Goal: Transaction & Acquisition: Purchase product/service

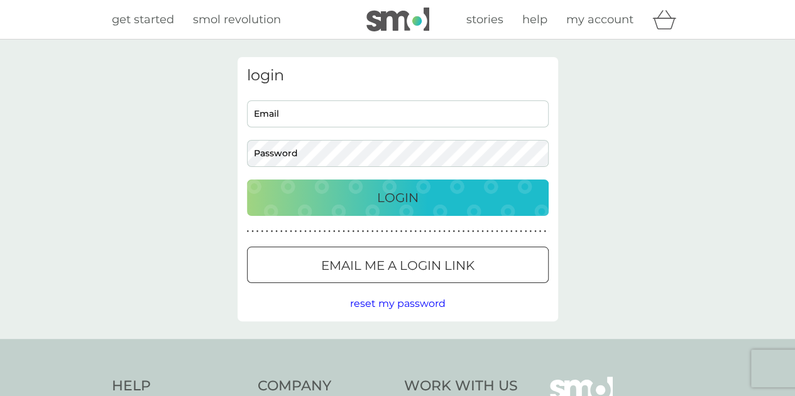
click at [322, 112] on input "Email" at bounding box center [398, 114] width 302 height 27
click at [301, 111] on input "s" at bounding box center [398, 114] width 302 height 27
type input "[EMAIL_ADDRESS][PERSON_NAME][DOMAIN_NAME]"
click at [387, 202] on p "Login" at bounding box center [397, 198] width 41 height 20
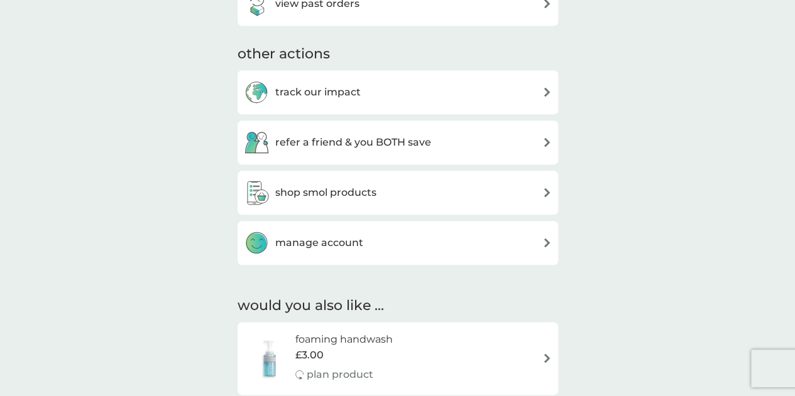
scroll to position [628, 0]
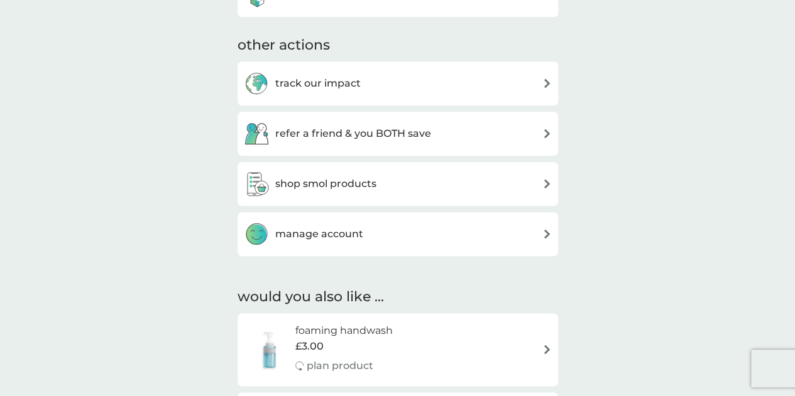
click at [425, 182] on div "shop smol products" at bounding box center [398, 184] width 308 height 25
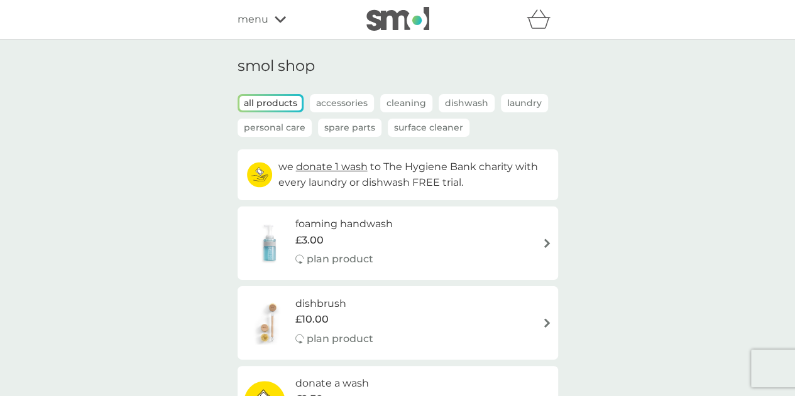
click at [345, 126] on p "Spare Parts" at bounding box center [349, 128] width 63 height 18
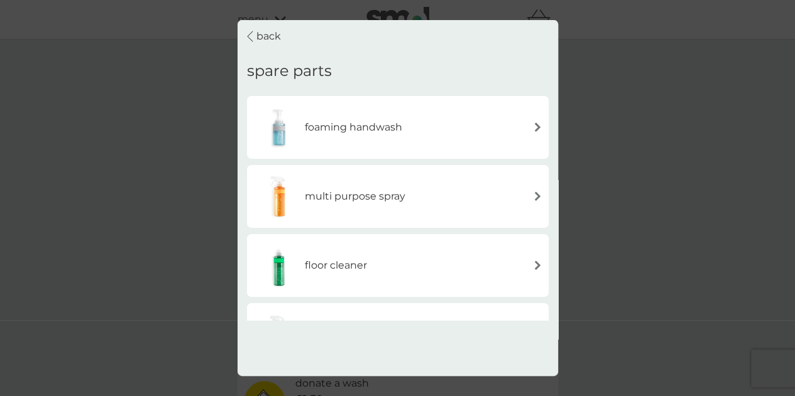
click at [261, 37] on p "back" at bounding box center [268, 36] width 25 height 16
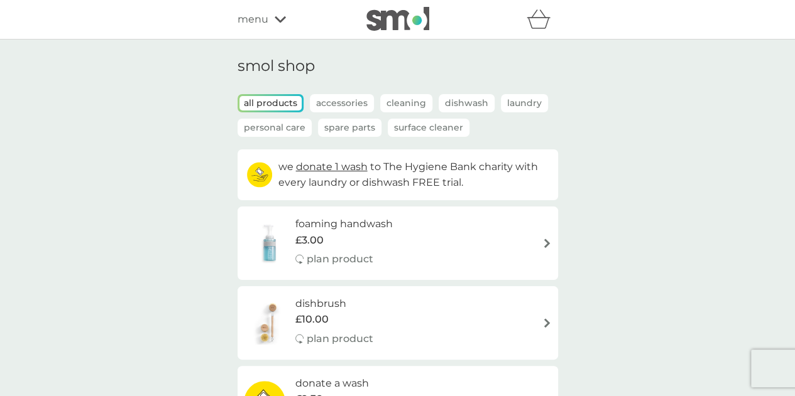
click at [356, 125] on p "Spare Parts" at bounding box center [349, 128] width 63 height 18
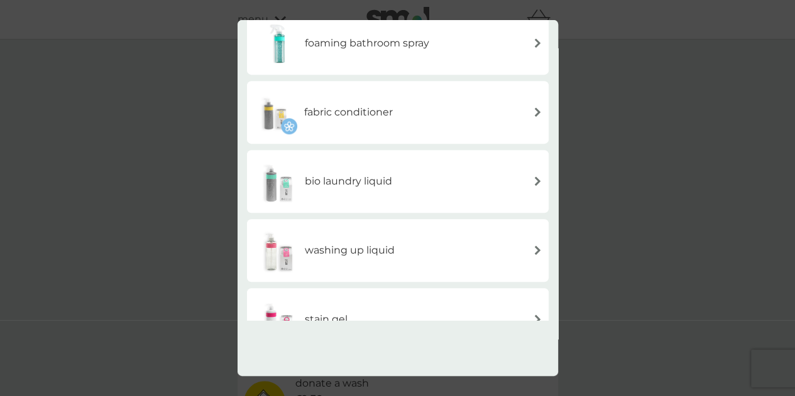
scroll to position [271, 0]
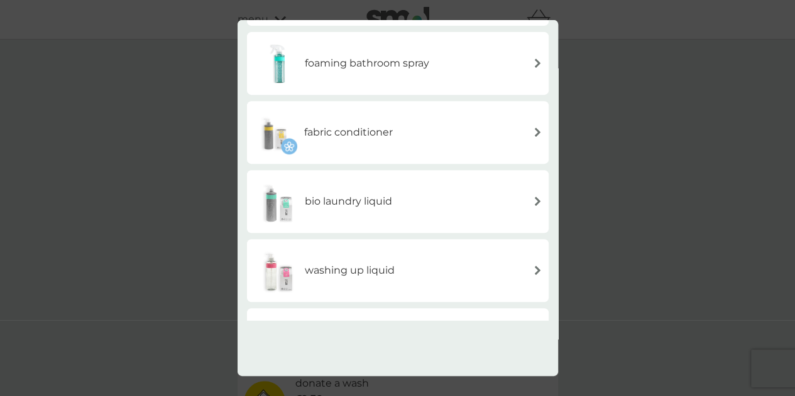
click at [366, 199] on h6 "bio laundry liquid" at bounding box center [348, 202] width 87 height 16
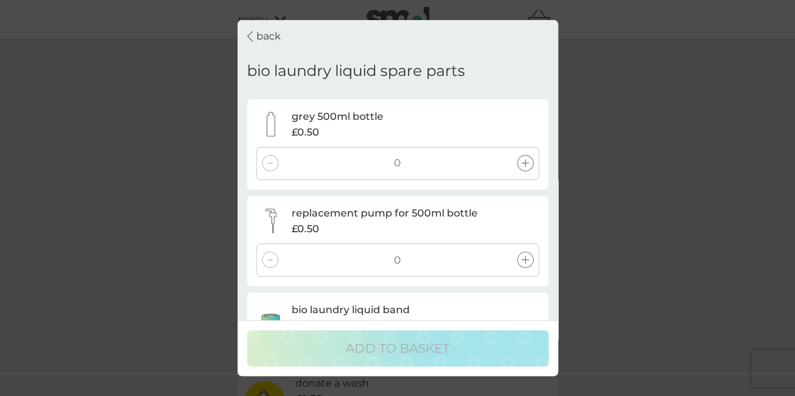
scroll to position [0, 0]
click at [574, 121] on div "back bio laundry liquid spare parts grey 500ml bottle £0.50 0 replacement pump …" at bounding box center [397, 198] width 795 height 396
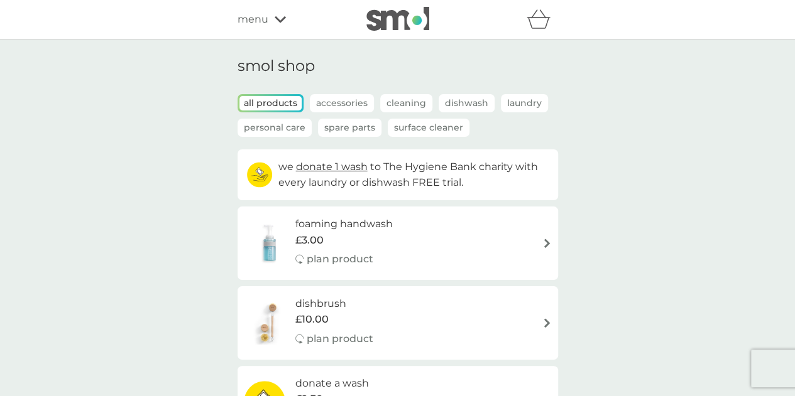
click at [347, 128] on p "Spare Parts" at bounding box center [349, 128] width 63 height 18
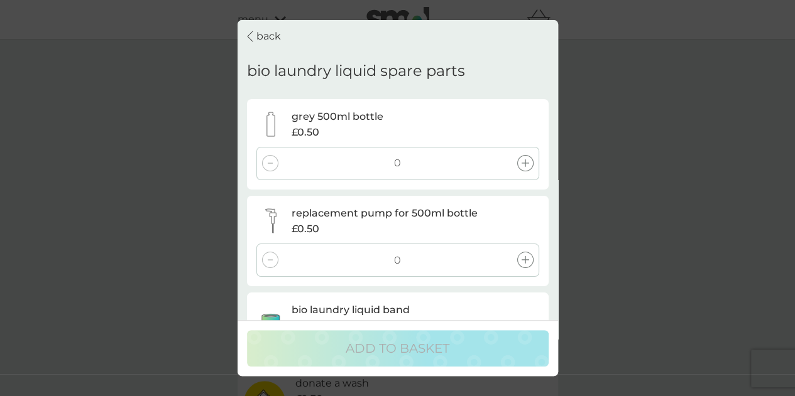
click at [253, 40] on div "back" at bounding box center [264, 36] width 34 height 16
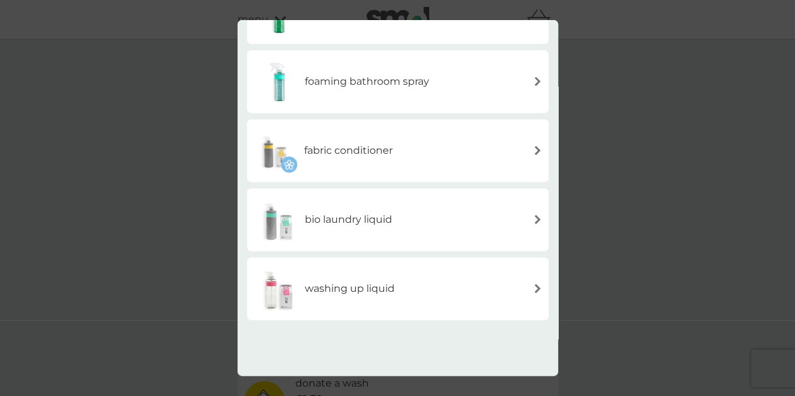
scroll to position [314, 0]
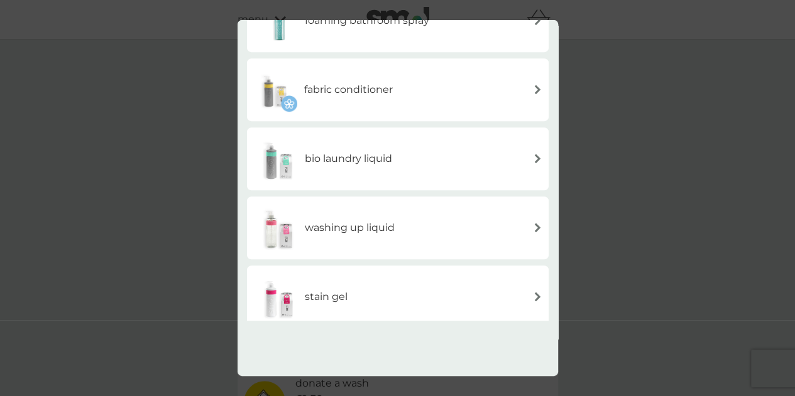
click at [354, 227] on h6 "washing up liquid" at bounding box center [350, 228] width 90 height 16
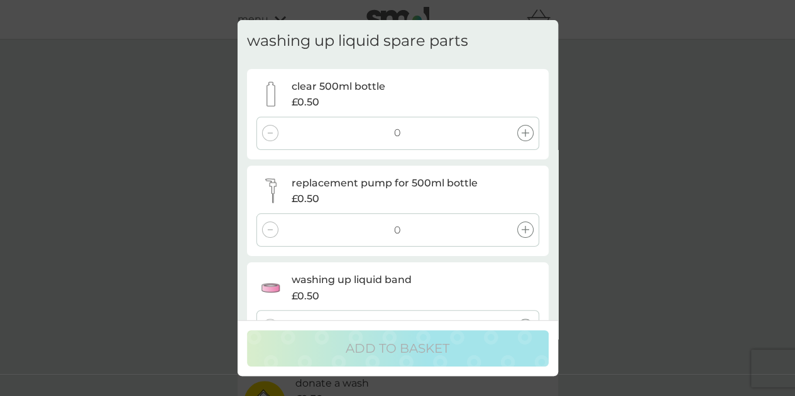
scroll to position [0, 0]
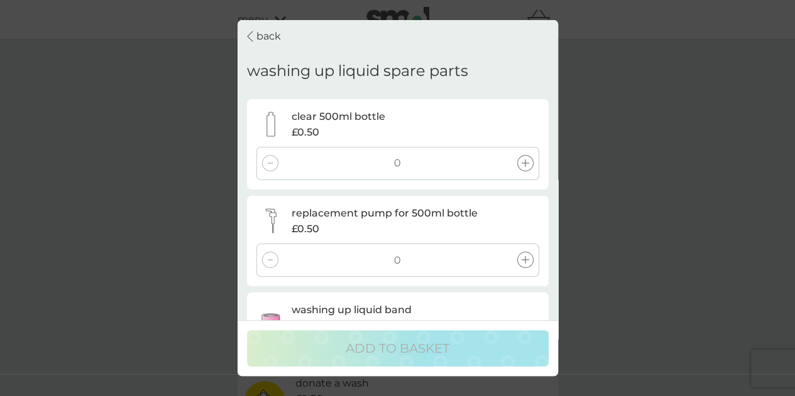
click at [266, 37] on p "back" at bounding box center [268, 36] width 25 height 16
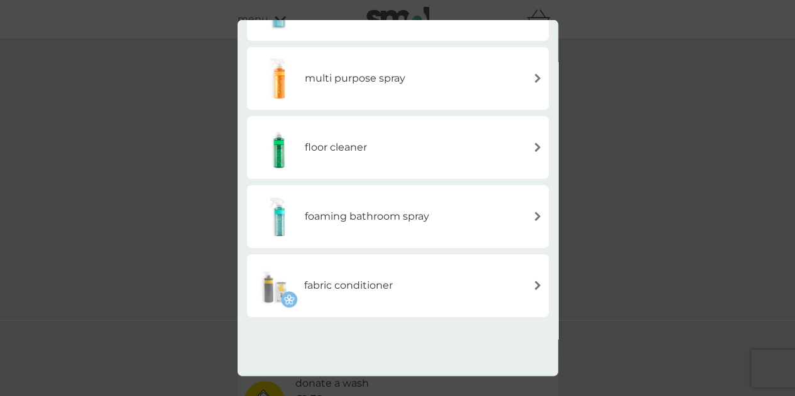
scroll to position [126, 0]
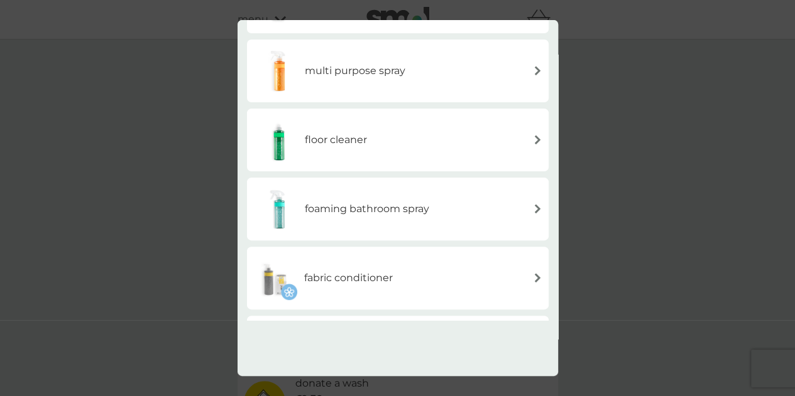
click at [379, 149] on div "floor cleaner" at bounding box center [397, 140] width 289 height 44
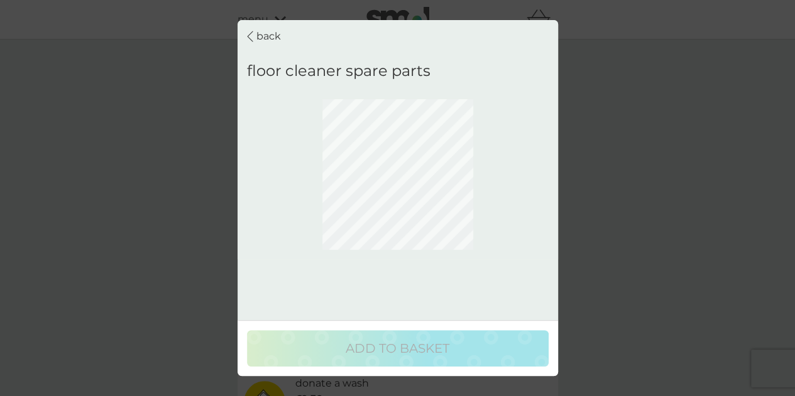
scroll to position [0, 0]
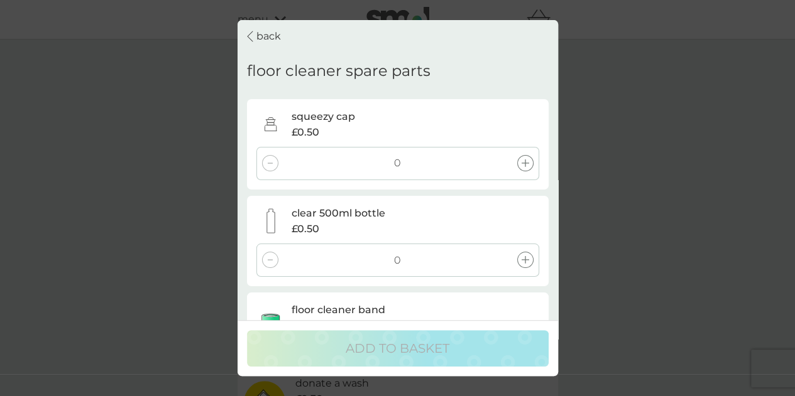
click at [521, 163] on icon at bounding box center [525, 164] width 8 height 8
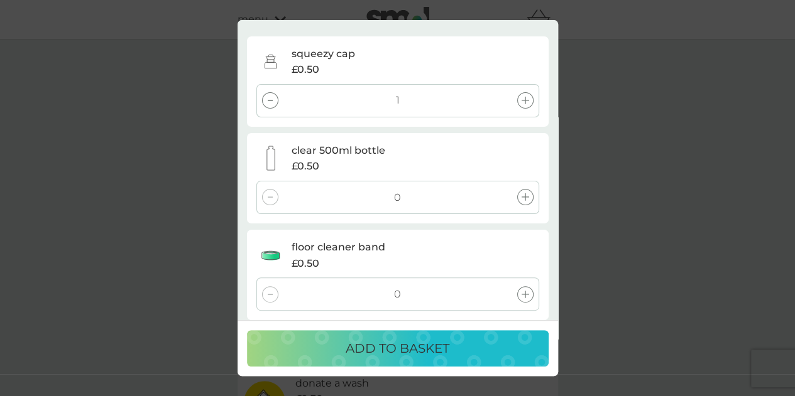
scroll to position [72, 0]
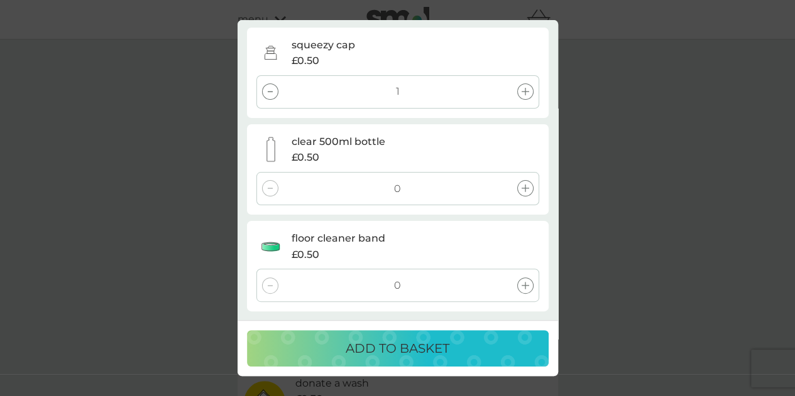
click at [392, 347] on p "ADD TO BASKET" at bounding box center [398, 349] width 104 height 20
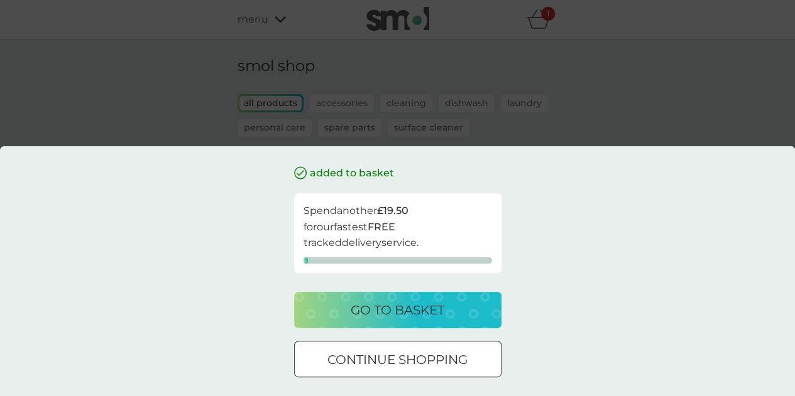
click at [400, 304] on p "go to basket" at bounding box center [398, 310] width 94 height 20
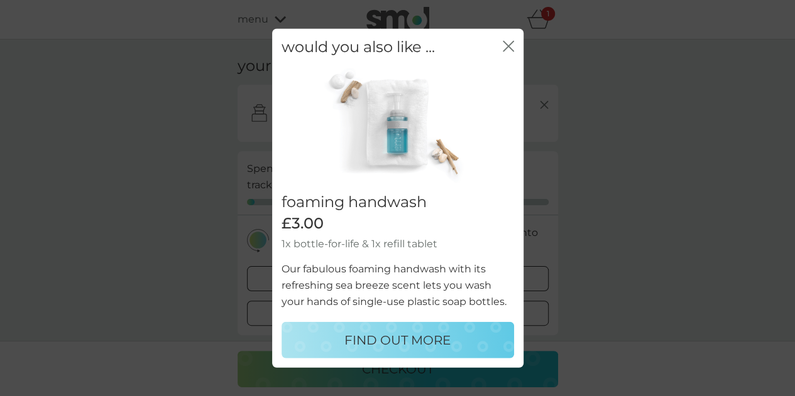
click at [414, 332] on p "FIND OUT MORE" at bounding box center [397, 340] width 106 height 20
select select "119"
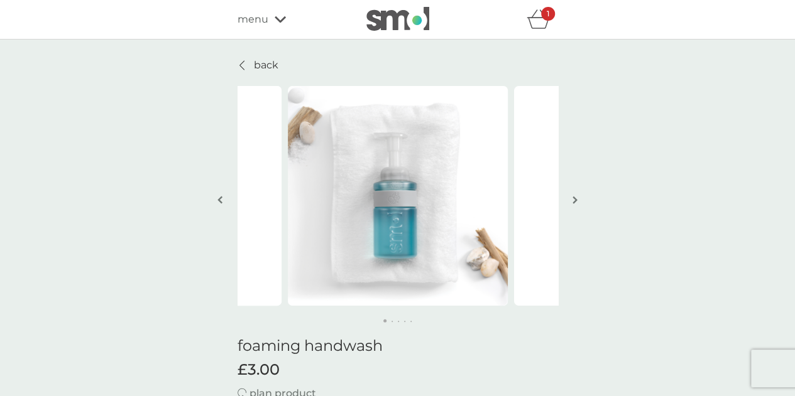
click at [543, 18] on div "1" at bounding box center [548, 14] width 14 height 14
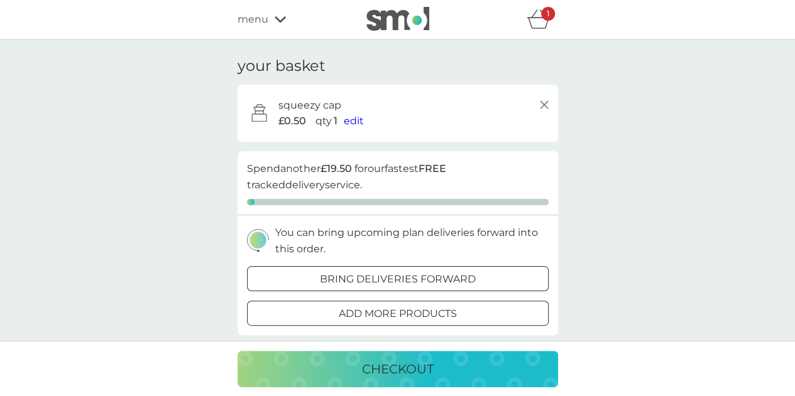
click at [349, 124] on span "edit" at bounding box center [354, 121] width 20 height 12
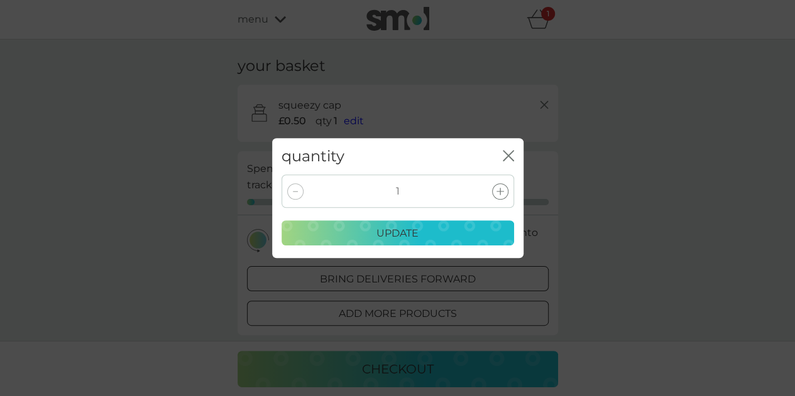
click at [504, 190] on div at bounding box center [500, 191] width 16 height 16
click at [416, 232] on p "update" at bounding box center [397, 234] width 42 height 16
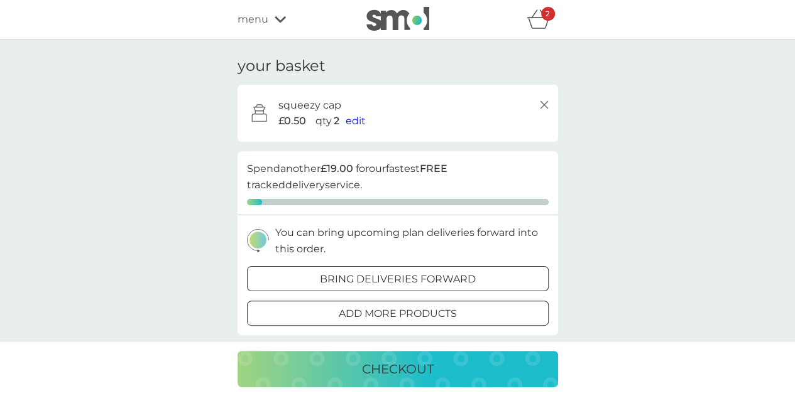
click at [540, 22] on icon "basket" at bounding box center [539, 18] width 24 height 19
click at [407, 369] on p "checkout" at bounding box center [398, 369] width 72 height 20
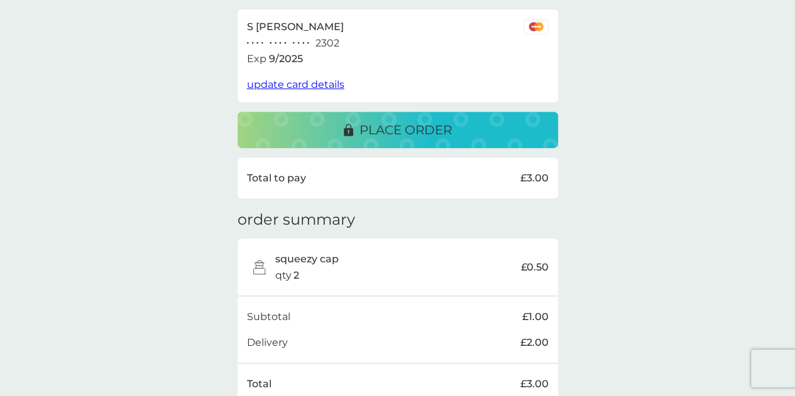
scroll to position [161, 0]
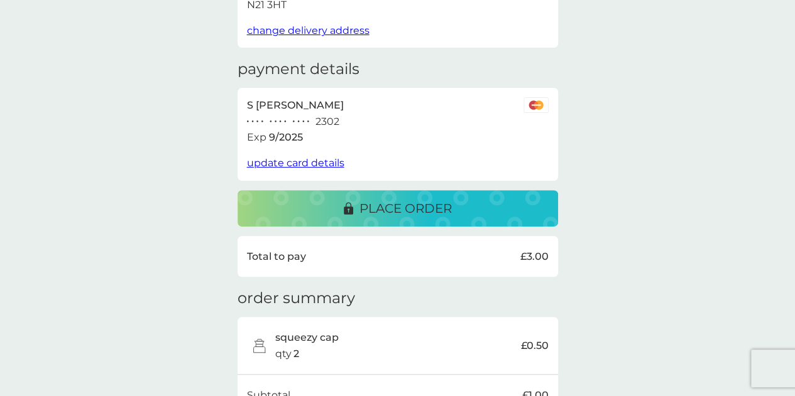
click at [415, 204] on p "place order" at bounding box center [405, 209] width 92 height 20
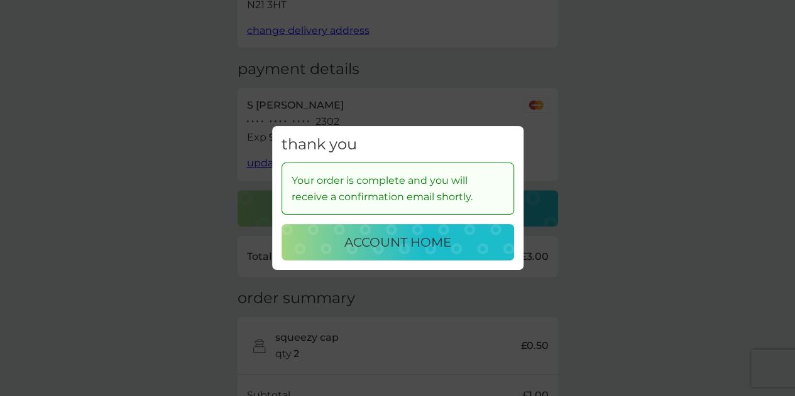
click at [384, 241] on p "account home" at bounding box center [397, 242] width 107 height 20
